Goal: Transaction & Acquisition: Obtain resource

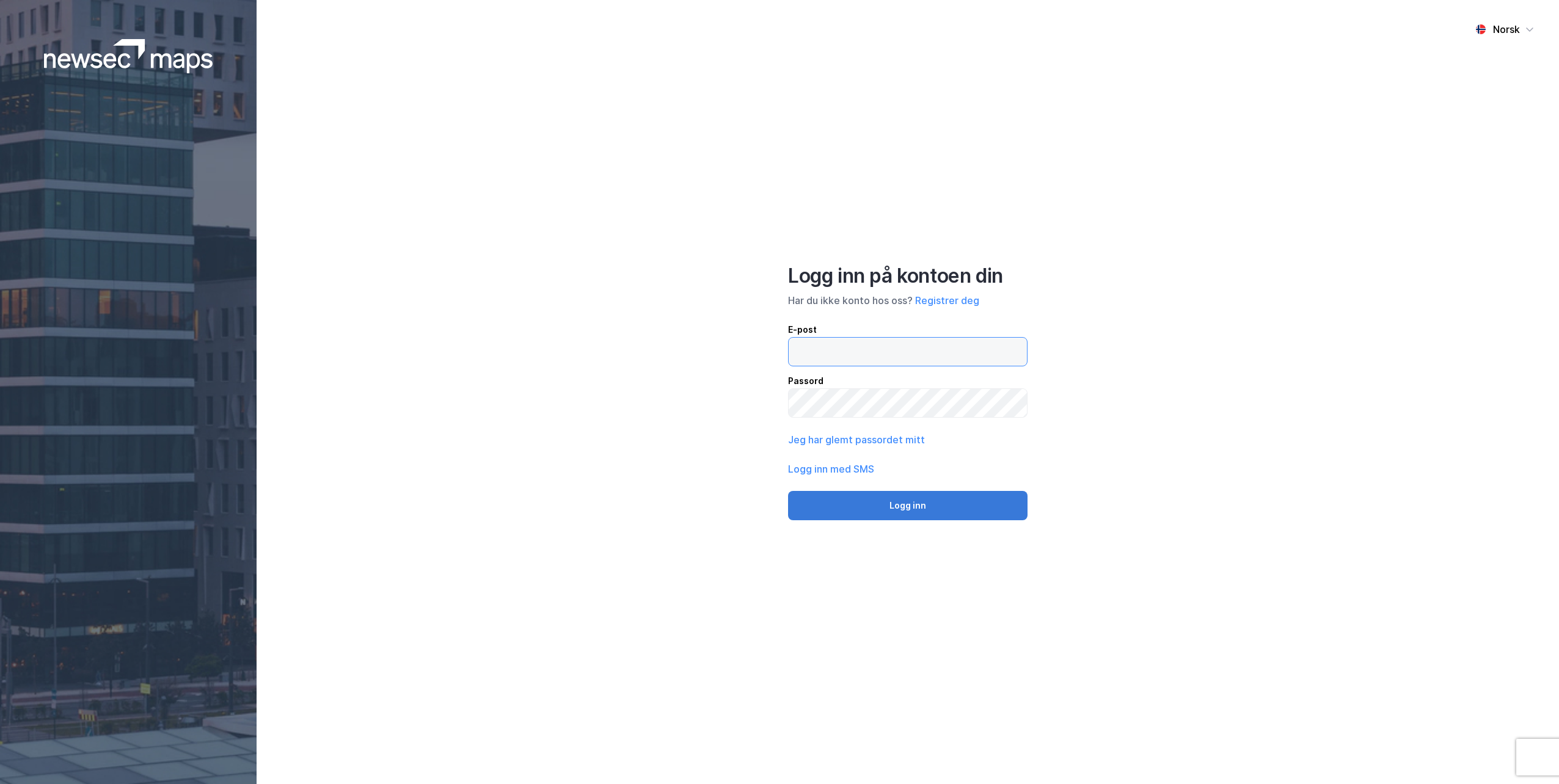
type input "[EMAIL_ADDRESS][DOMAIN_NAME]"
click at [907, 508] on button "Logg inn" at bounding box center [907, 505] width 239 height 29
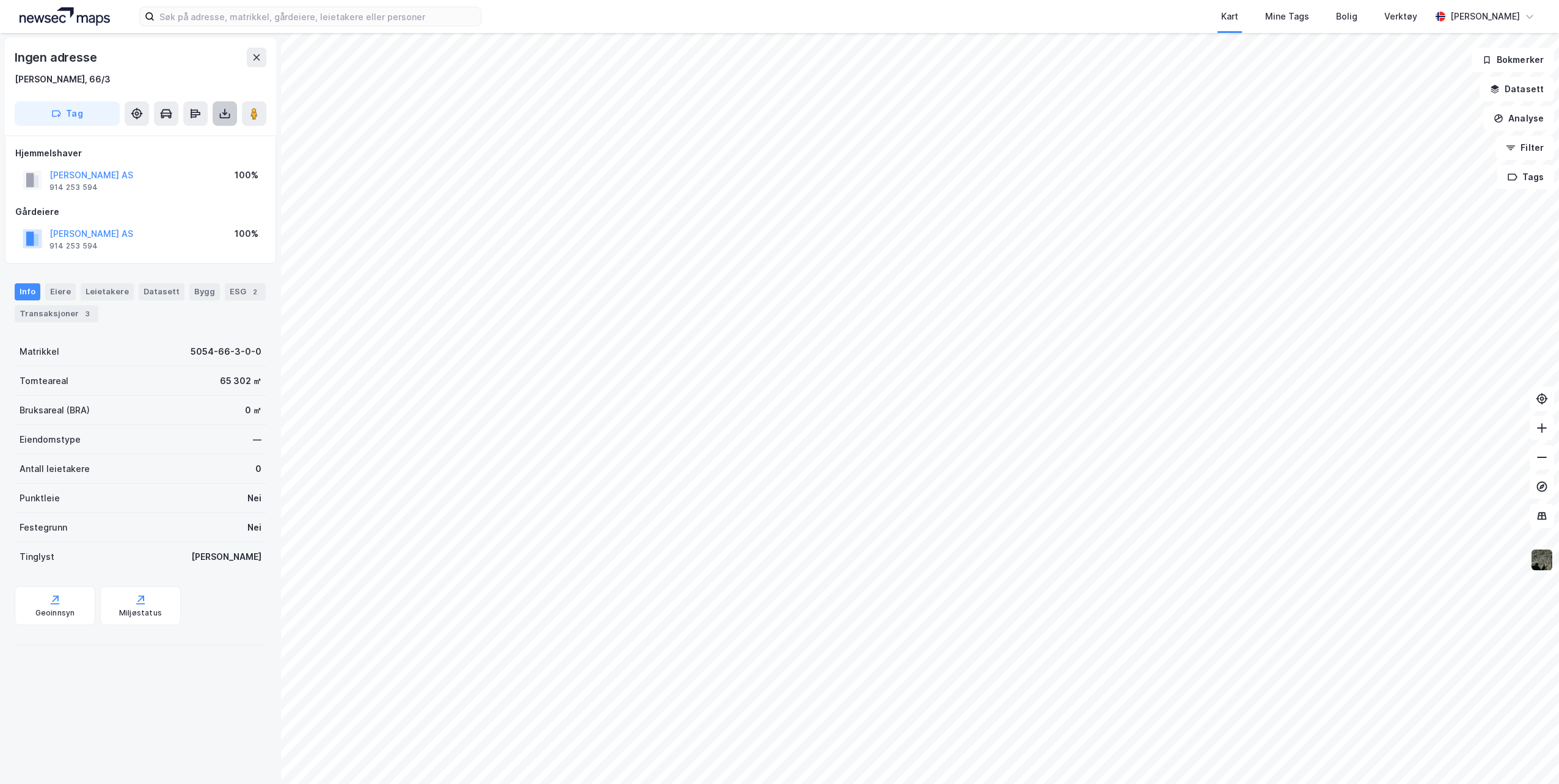
click at [225, 115] on icon at bounding box center [224, 113] width 12 height 12
click at [164, 138] on div "Last ned grunnbok" at bounding box center [164, 138] width 71 height 9
